Goal: Task Accomplishment & Management: Complete application form

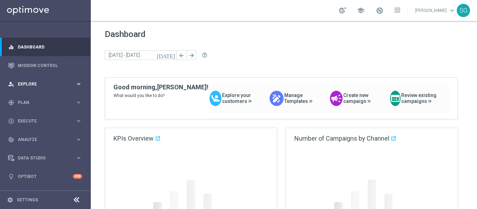
click at [66, 82] on span "Explore" at bounding box center [47, 84] width 58 height 4
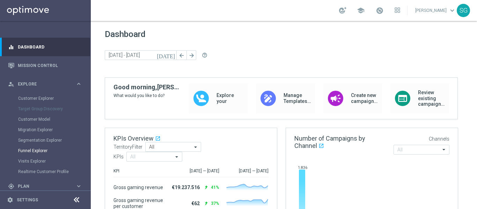
scroll to position [81, 0]
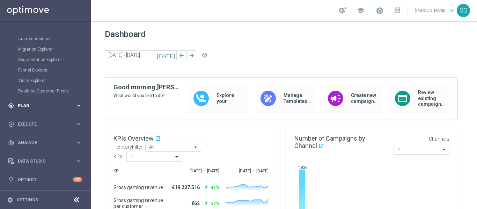
click at [42, 108] on div "gps_fixed Plan" at bounding box center [41, 106] width 67 height 6
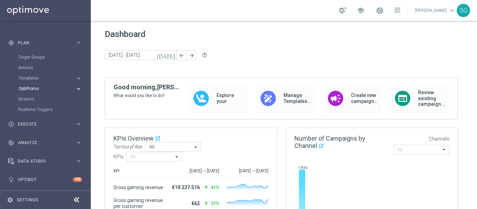
scroll to position [56, 0]
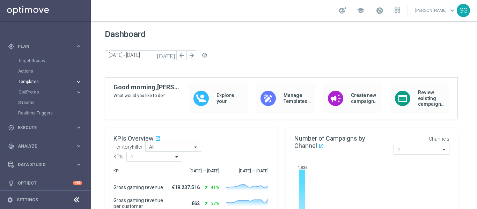
click at [34, 83] on span "Templates" at bounding box center [43, 82] width 50 height 4
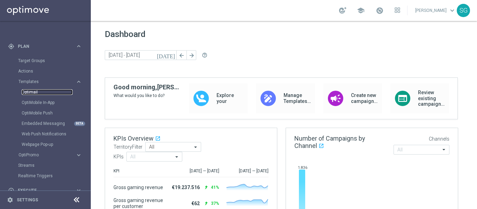
click at [34, 92] on link "Optimail" at bounding box center [47, 92] width 51 height 6
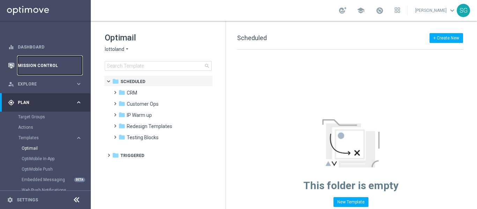
click at [37, 63] on link "Mission Control" at bounding box center [50, 65] width 64 height 18
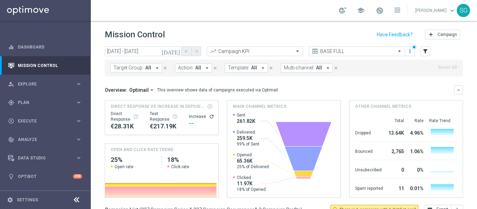
click at [177, 53] on icon "today" at bounding box center [171, 51] width 19 height 6
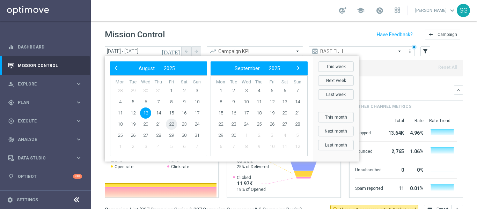
click at [171, 125] on span "22" at bounding box center [171, 124] width 11 height 11
type input "22 Aug 2025 - 22 Aug 2025"
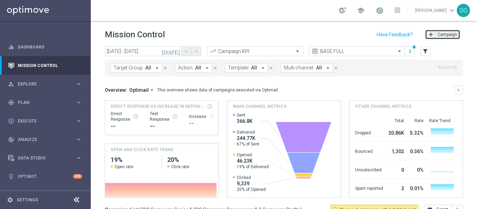
click at [445, 31] on button "add Campaign" at bounding box center [442, 35] width 35 height 10
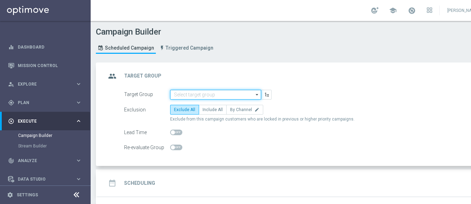
click at [210, 93] on input at bounding box center [215, 95] width 91 height 10
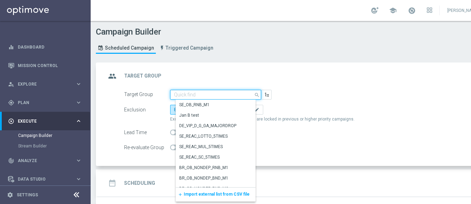
paste input "BR_SOL__DEPOSITORS__ALL_EMA_TAC_GM"
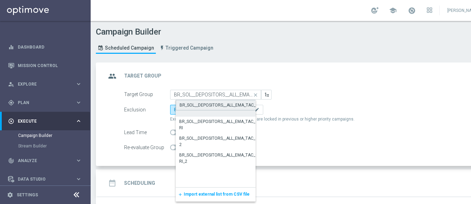
click at [206, 106] on div "BR_SOL__DEPOSITORS__ALL_EMA_TAC_GM" at bounding box center [221, 105] width 82 height 6
type input "BR_SOL__DEPOSITORS__ALL_EMA_TAC_GM"
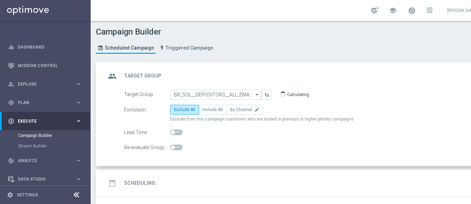
click at [206, 106] on label "Include All" at bounding box center [213, 110] width 28 height 10
click at [206, 109] on input "Include All" at bounding box center [205, 111] width 5 height 5
radio input "true"
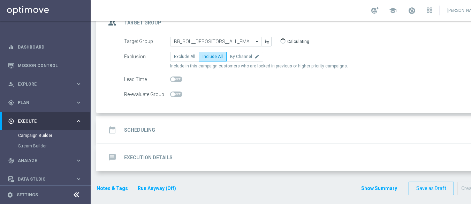
click at [194, 134] on div "date_range Scheduling keyboard_arrow_down" at bounding box center [301, 129] width 390 height 13
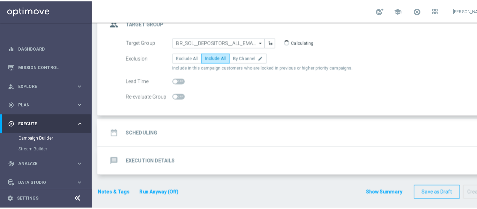
scroll to position [53, 0]
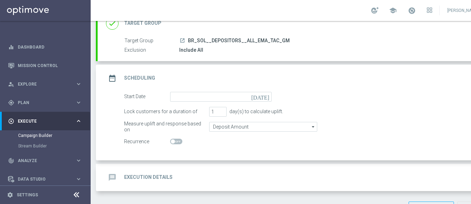
click at [75, 199] on icon at bounding box center [76, 195] width 8 height 8
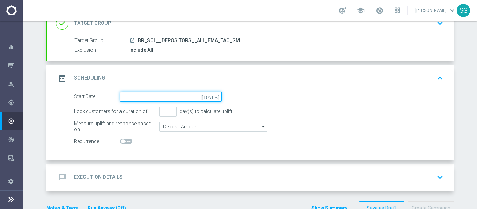
click at [215, 99] on input at bounding box center [171, 97] width 102 height 10
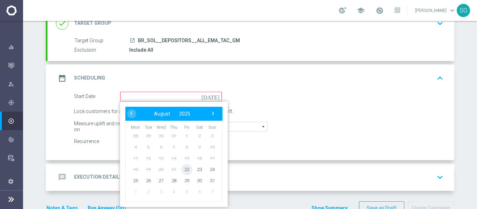
click at [185, 168] on span "22" at bounding box center [186, 169] width 11 height 11
type input "22 Aug 2025"
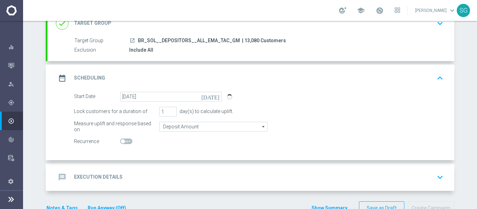
click at [186, 174] on div "message Execution Details keyboard_arrow_down" at bounding box center [251, 177] width 390 height 13
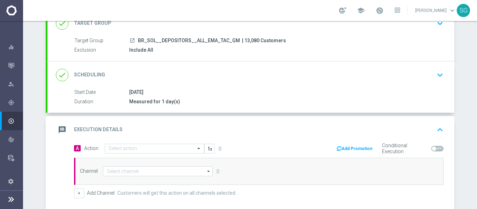
scroll to position [152, 0]
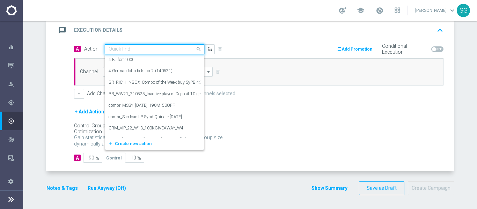
click at [167, 52] on input "text" at bounding box center [148, 49] width 78 height 6
paste input "BR_SOL_FLOATINGDRAGON_AUG__NVIP_EMA_TAC_GM"
type input "BR_SOL_FLOATINGDRAGON_AUG__NVIP_EMA_TAC_GM"
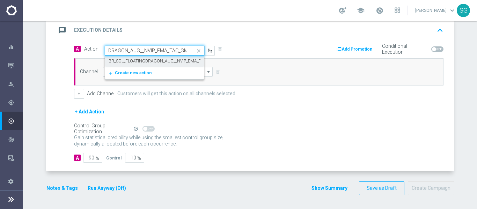
click at [162, 59] on label "BR_SOL_FLOATINGDRAGON_AUG__NVIP_EMA_TAC_GM" at bounding box center [162, 61] width 107 height 6
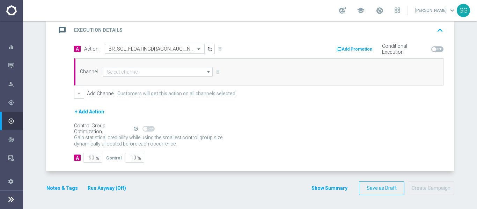
scroll to position [0, 0]
click at [133, 73] on input at bounding box center [158, 72] width 110 height 10
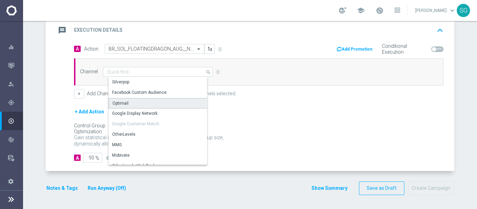
click at [121, 102] on div "Optimail" at bounding box center [120, 103] width 16 height 6
type input "Optimail"
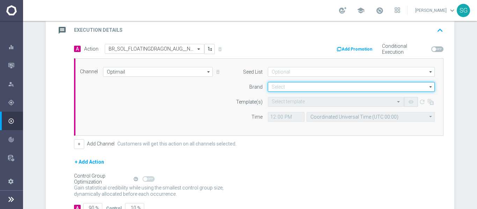
click at [301, 88] on input at bounding box center [351, 87] width 167 height 10
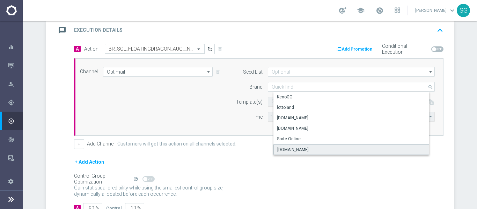
click at [288, 148] on div "Sorteonline.bet.br" at bounding box center [292, 150] width 31 height 6
type input "Sorteonline.bet.br"
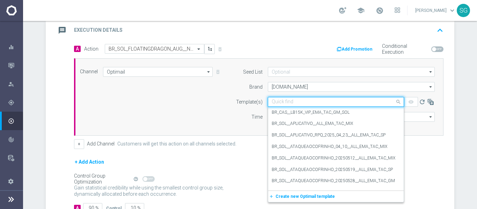
click at [290, 101] on input "text" at bounding box center [328, 102] width 114 height 6
paste input "BR_SOL_FLOATINGDRAGON_AUG__NVIP_EMA_TAC_GM"
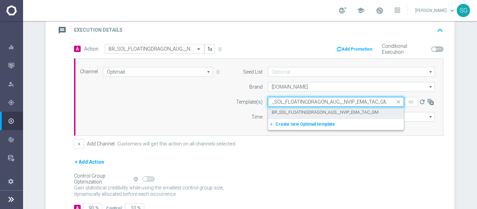
click at [289, 112] on label "BR_SOL_FLOATINGDRAGON_AUG__NVIP_EMA_TAC_GM" at bounding box center [324, 113] width 107 height 6
type input "BR_SOL_FLOATINGDRAGON_AUG__NVIP_EMA_TAC_GM"
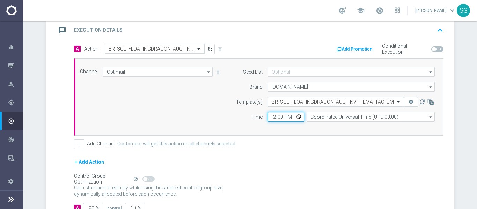
click at [272, 117] on input "12:00" at bounding box center [286, 117] width 37 height 10
type input "17:00"
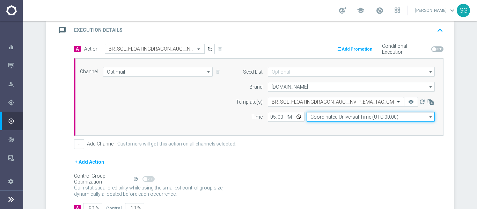
click at [403, 120] on input "Coordinated Universal Time (UTC 00:00)" at bounding box center [370, 117] width 128 height 10
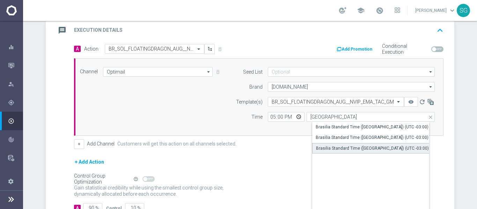
click at [332, 145] on div "Brasilia Standard Time (Sao Paulo) (UTC -03:00)" at bounding box center [372, 148] width 113 height 6
type input "Brasilia Standard Time (Sao Paulo) (UTC -03:00)"
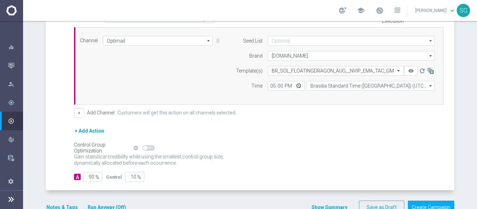
scroll to position [188, 0]
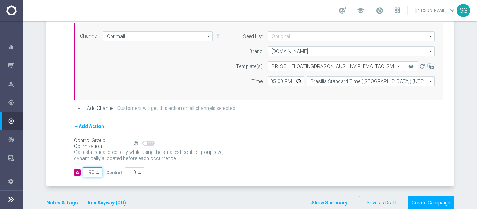
click at [84, 173] on input "90" at bounding box center [92, 172] width 19 height 10
type input "1"
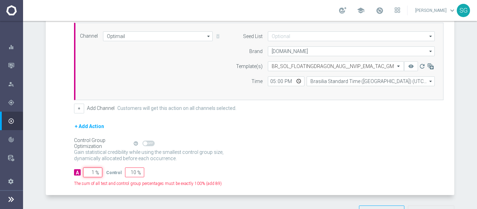
type input "99"
type input "10"
type input "90"
type input "100"
type input "0"
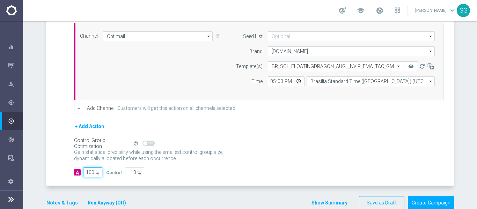
type input "100"
click at [54, 125] on div "A Action Select action BR_SOL_FLOATINGDRAGON_AUG__NVIP_EMA_TAC_GM delete_foreve…" at bounding box center [250, 97] width 406 height 178
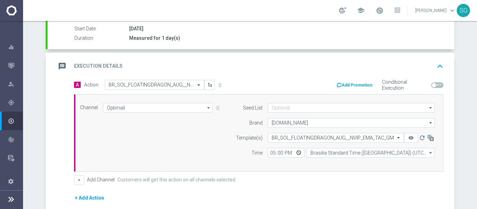
scroll to position [116, 0]
click at [150, 58] on div "message Execution Details keyboard_arrow_up" at bounding box center [250, 66] width 406 height 27
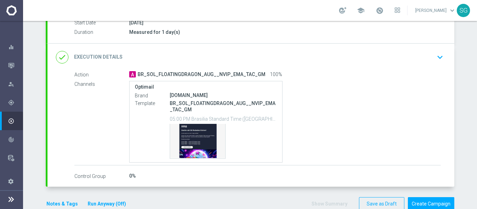
scroll to position [138, 0]
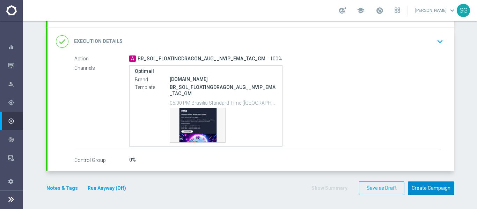
click at [430, 191] on button "Create Campaign" at bounding box center [431, 188] width 46 height 14
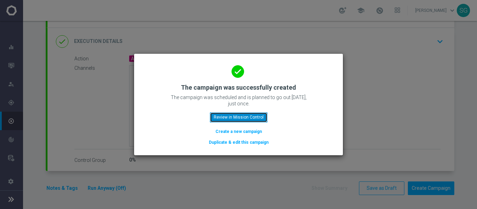
click at [258, 117] on button "Review in Mission Control" at bounding box center [239, 117] width 58 height 10
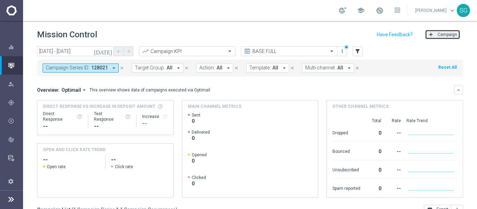
click at [437, 33] on span "Campaign" at bounding box center [447, 34] width 20 height 5
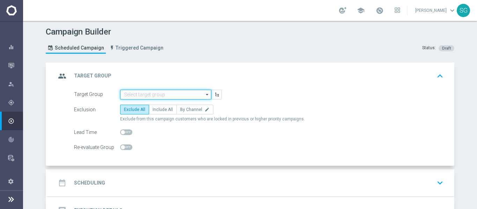
click at [197, 95] on input at bounding box center [165, 95] width 91 height 10
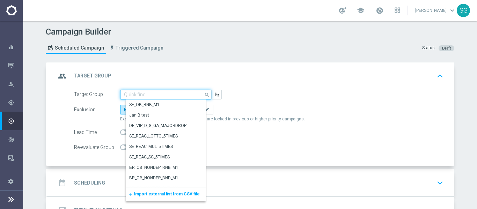
paste input "BR_SOL__DEPOSITORS__ALL_EMA_TAC_GM_RI"
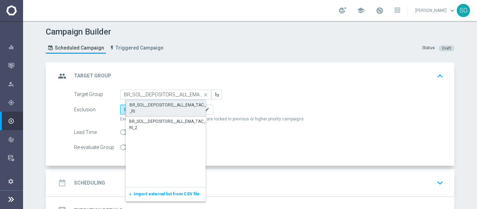
click at [169, 108] on div "BR_SOL__DEPOSITORS__ALL_EMA_TAC_GM_RI" at bounding box center [170, 108] width 83 height 13
type input "BR_SOL__DEPOSITORS__ALL_EMA_TAC_GM_RI"
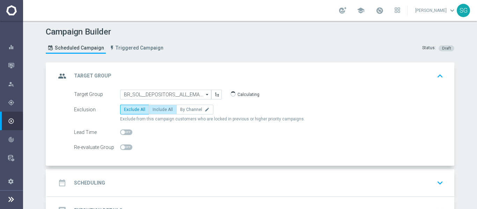
click at [161, 111] on span "Include All" at bounding box center [162, 109] width 20 height 5
click at [157, 111] on input "Include All" at bounding box center [154, 111] width 5 height 5
radio input "true"
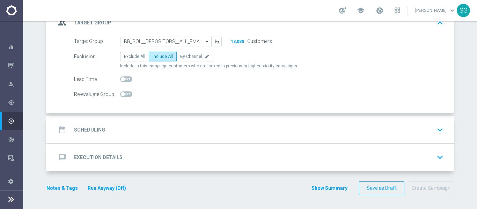
click at [155, 127] on div "date_range Scheduling keyboard_arrow_down" at bounding box center [251, 129] width 390 height 13
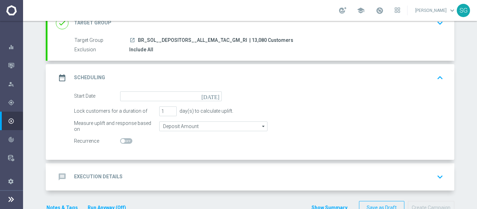
scroll to position [53, 0]
click at [212, 97] on icon "today" at bounding box center [211, 96] width 21 height 8
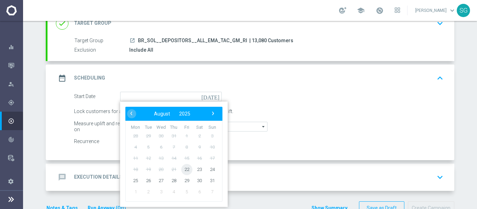
click at [184, 170] on span "22" at bounding box center [186, 169] width 11 height 11
type input "22 Aug 2025"
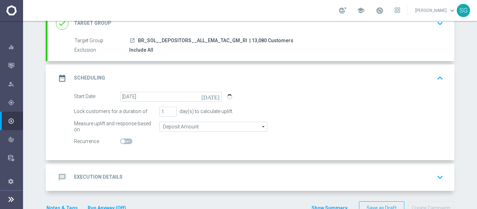
scroll to position [72, 0]
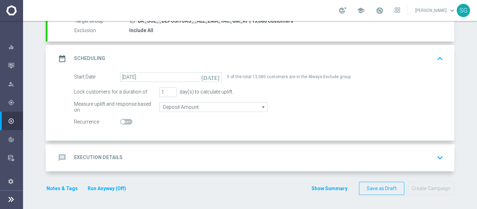
click at [216, 144] on div "message Execution Details keyboard_arrow_down" at bounding box center [250, 157] width 406 height 27
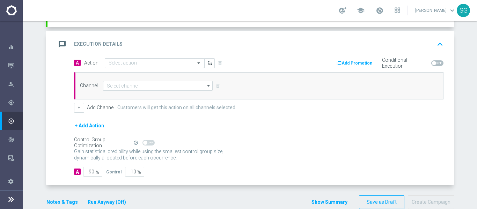
scroll to position [139, 0]
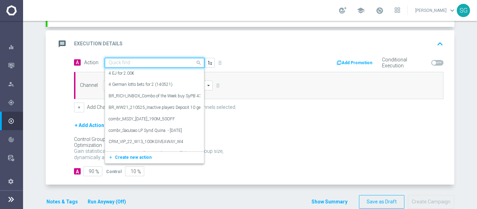
click at [182, 62] on input "text" at bounding box center [148, 63] width 78 height 6
paste input "BR_SOL_GOM_FLOATINGD_AUG_NVIP_RI_TAC_GM"
type input "BR_SOL_GOM_FLOATINGD_AUG_NVIP_RI_TAC_GM"
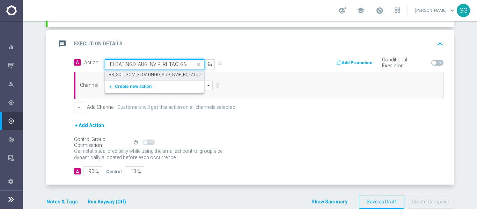
click at [164, 73] on label "BR_SOL_GOM_FLOATINGD_AUG_NVIP_RI_TAC_GM" at bounding box center [157, 75] width 97 height 6
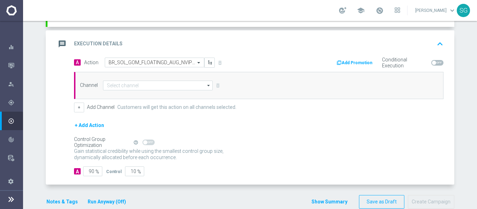
scroll to position [0, 0]
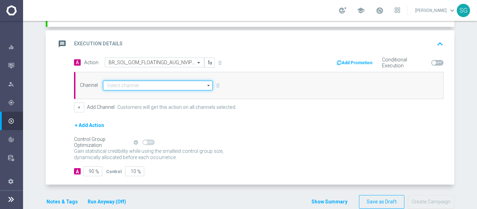
click at [157, 85] on input at bounding box center [158, 86] width 110 height 10
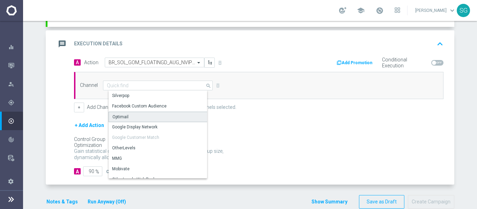
click at [134, 116] on div "Optimail" at bounding box center [161, 117] width 104 height 10
type input "Optimail"
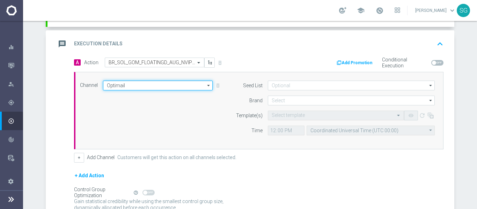
click at [170, 87] on input "Optimail" at bounding box center [158, 86] width 110 height 10
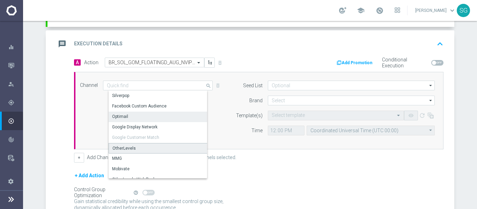
click at [133, 150] on div "OtherLevels" at bounding box center [161, 148] width 104 height 10
type input "OtherLevels"
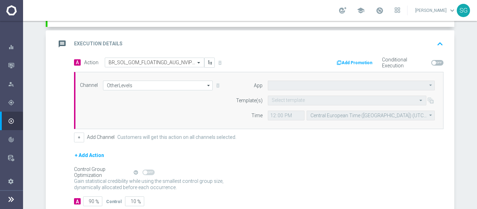
type input "Default App"
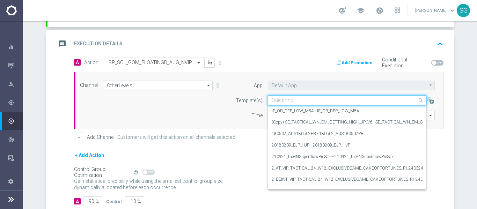
click at [285, 104] on div "Quick find" at bounding box center [347, 101] width 158 height 10
paste input "BR_SOL_GOM_FLOATINGD_AUG_NVIP_RI_TAC_GM"
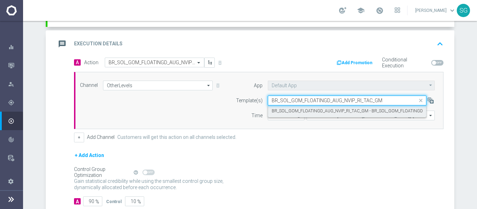
click at [301, 110] on label "BR_SOL_GOM_FLOATINGD_AUG_NVIP_RI_TAC_GM - BR_SOL_GOM_FLOATINGD_AUG_NVIP_RI_TAC_…" at bounding box center [369, 111] width 196 height 6
type input "BR_SOL_GOM_FLOATINGD_AUG_NVIP_RI_TAC_GM"
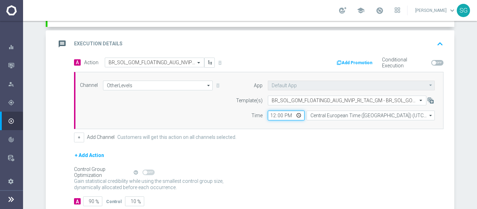
click at [270, 114] on input "12:00" at bounding box center [286, 116] width 37 height 10
type input "17:00"
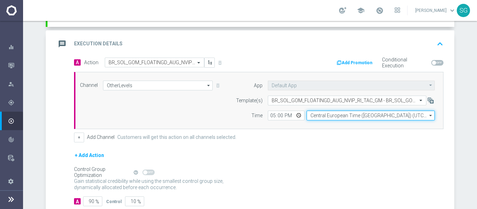
click at [416, 118] on input "Central European Time (Budapest) (UTC +02:00)" at bounding box center [370, 116] width 128 height 10
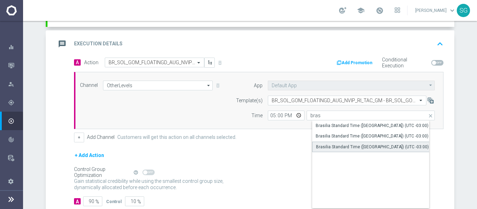
click at [365, 144] on div "Brasilia Standard Time (Sao Paulo) (UTC -03:00)" at bounding box center [372, 147] width 113 height 6
type input "Brasilia Standard Time (Sao Paulo) (UTC -03:00)"
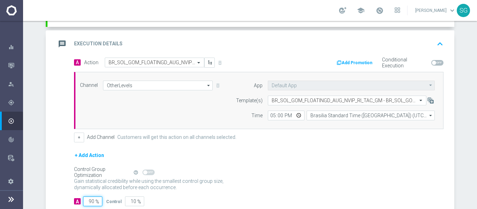
click at [90, 202] on input "90" at bounding box center [92, 201] width 19 height 10
type input "1"
type input "99"
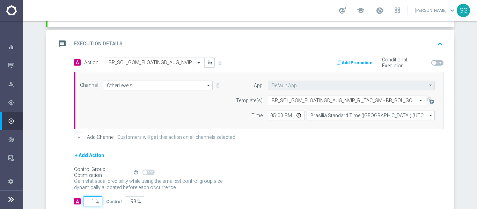
type input "10"
type input "90"
type input "100"
type input "0"
type input "100"
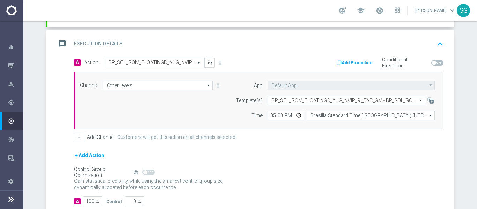
click at [53, 92] on div "A Action Select action BR_SOL_GOM_FLOATINGD_AUG_NVIP_RI_TAC_GM delete_forever A…" at bounding box center [250, 136] width 406 height 157
click at [139, 42] on div "message Execution Details keyboard_arrow_up" at bounding box center [251, 43] width 390 height 13
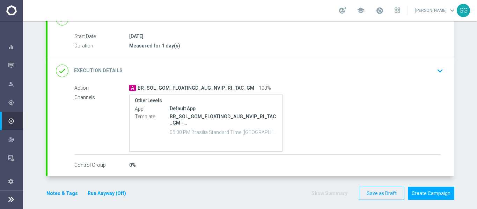
scroll to position [113, 0]
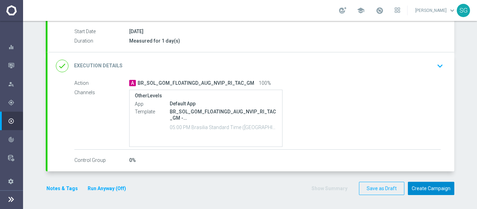
click at [423, 188] on button "Create Campaign" at bounding box center [431, 189] width 46 height 14
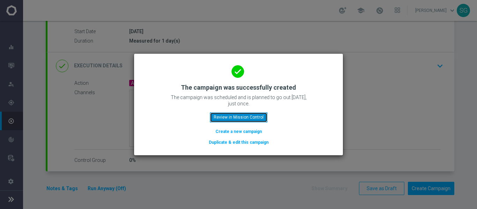
click at [242, 116] on button "Review in Mission Control" at bounding box center [239, 117] width 58 height 10
